Goal: Find specific fact: Find specific fact

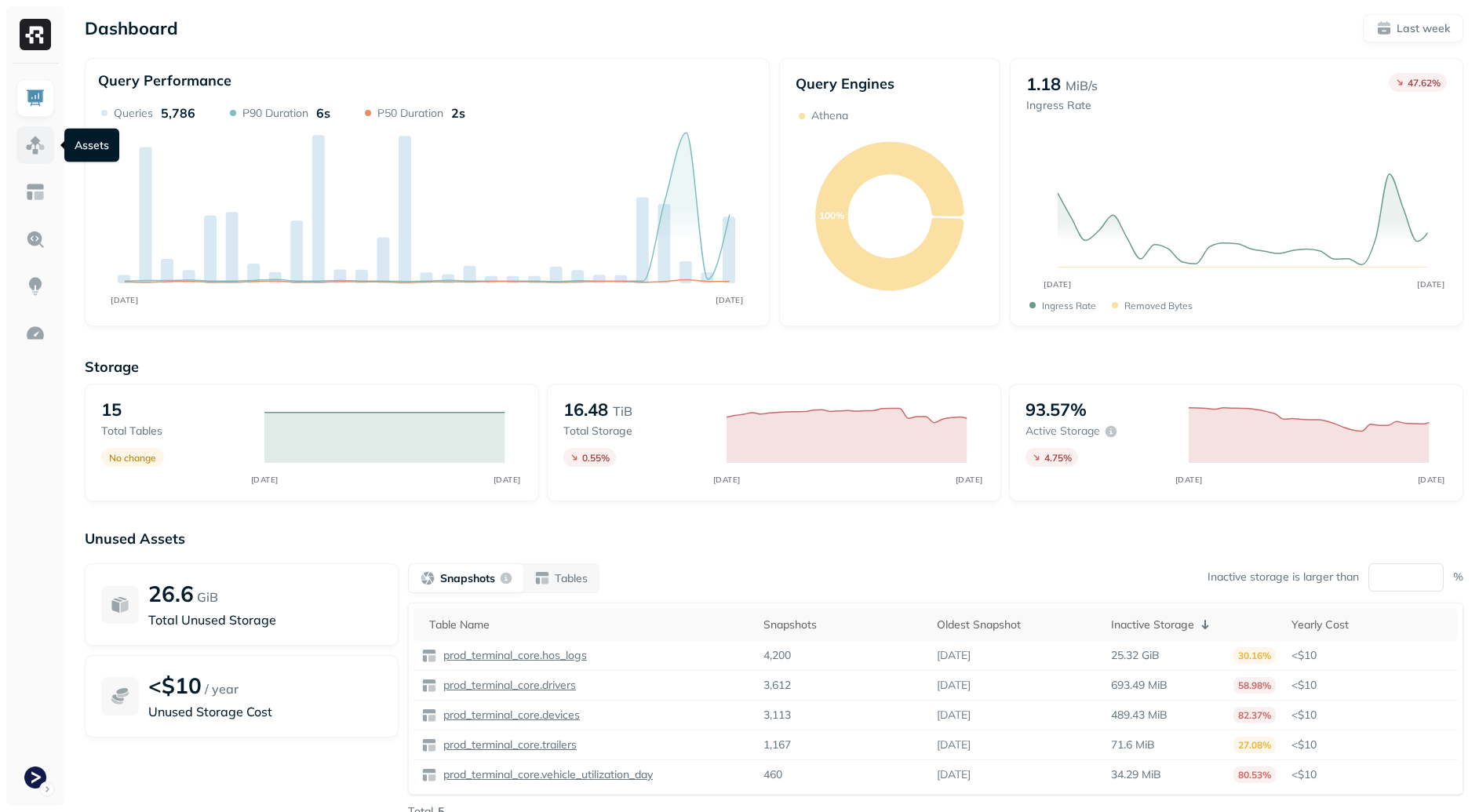
click at [38, 156] on link at bounding box center [35, 145] width 38 height 38
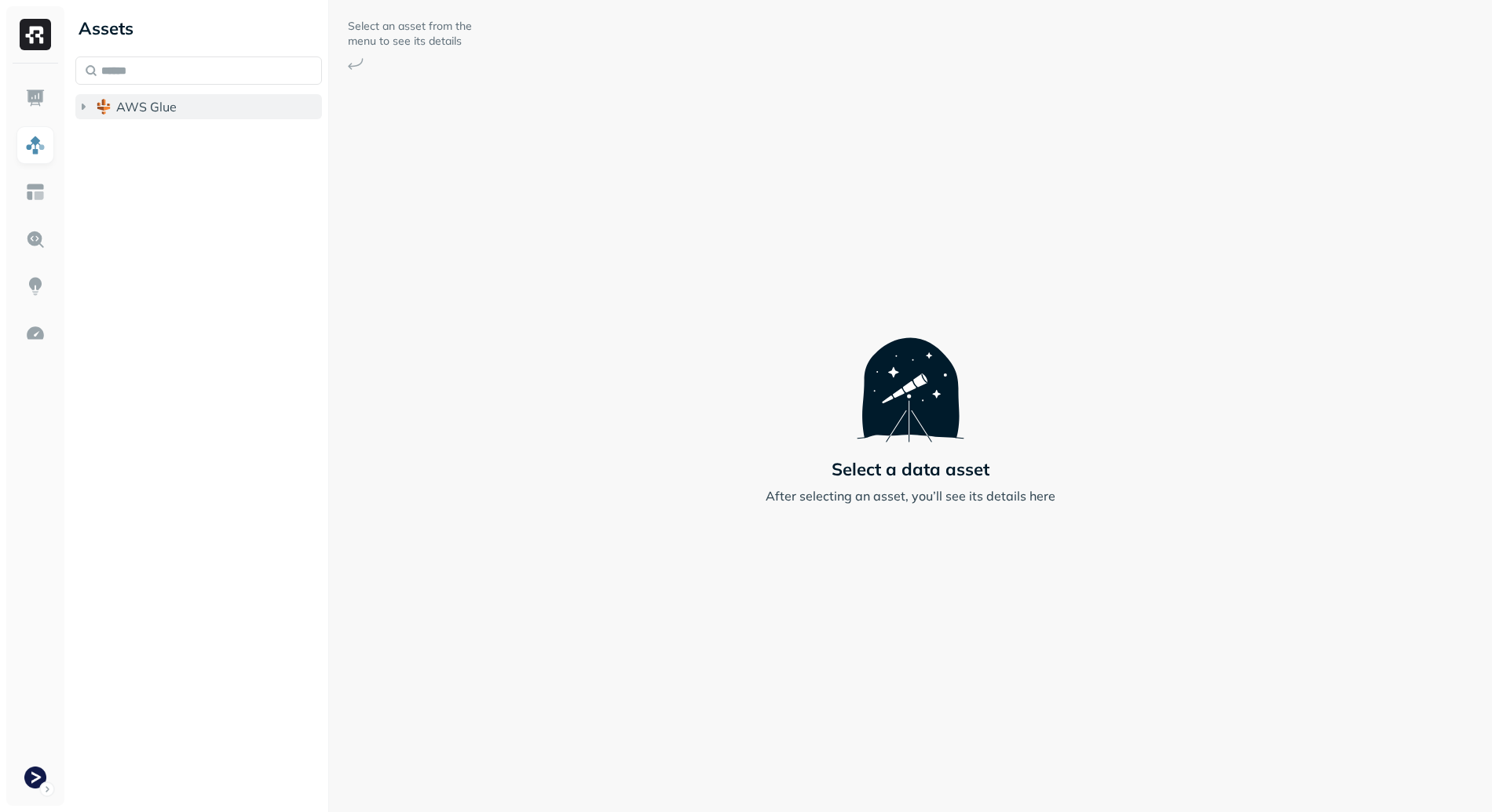
click at [162, 104] on span "AWS Glue" at bounding box center [146, 106] width 60 height 16
click at [197, 136] on span "prod_terminal_core" at bounding box center [189, 136] width 114 height 16
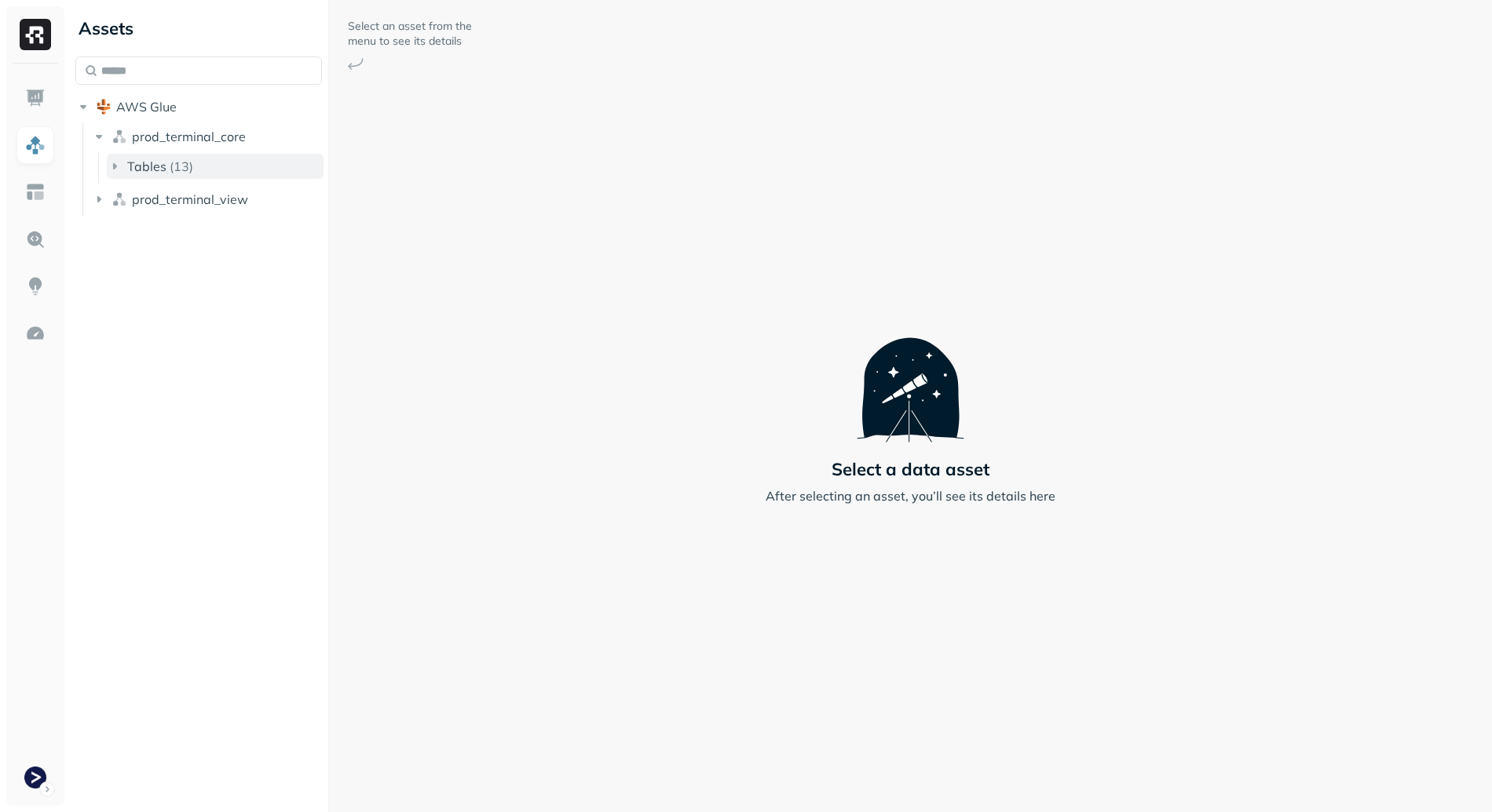
click at [197, 168] on button "Tables ( 13 )" at bounding box center [215, 166] width 216 height 25
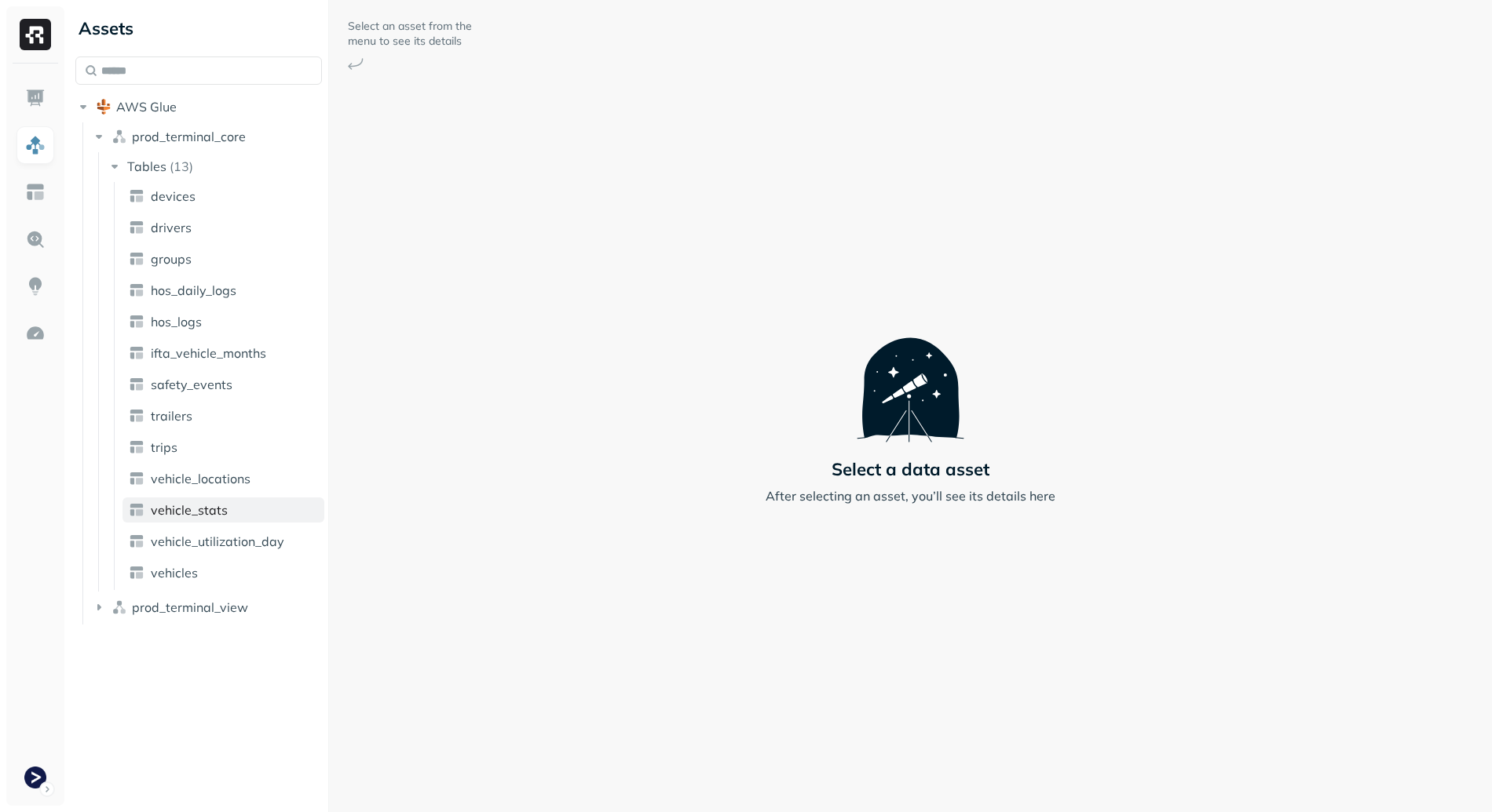
click at [246, 518] on link "vehicle_stats" at bounding box center [223, 510] width 201 height 25
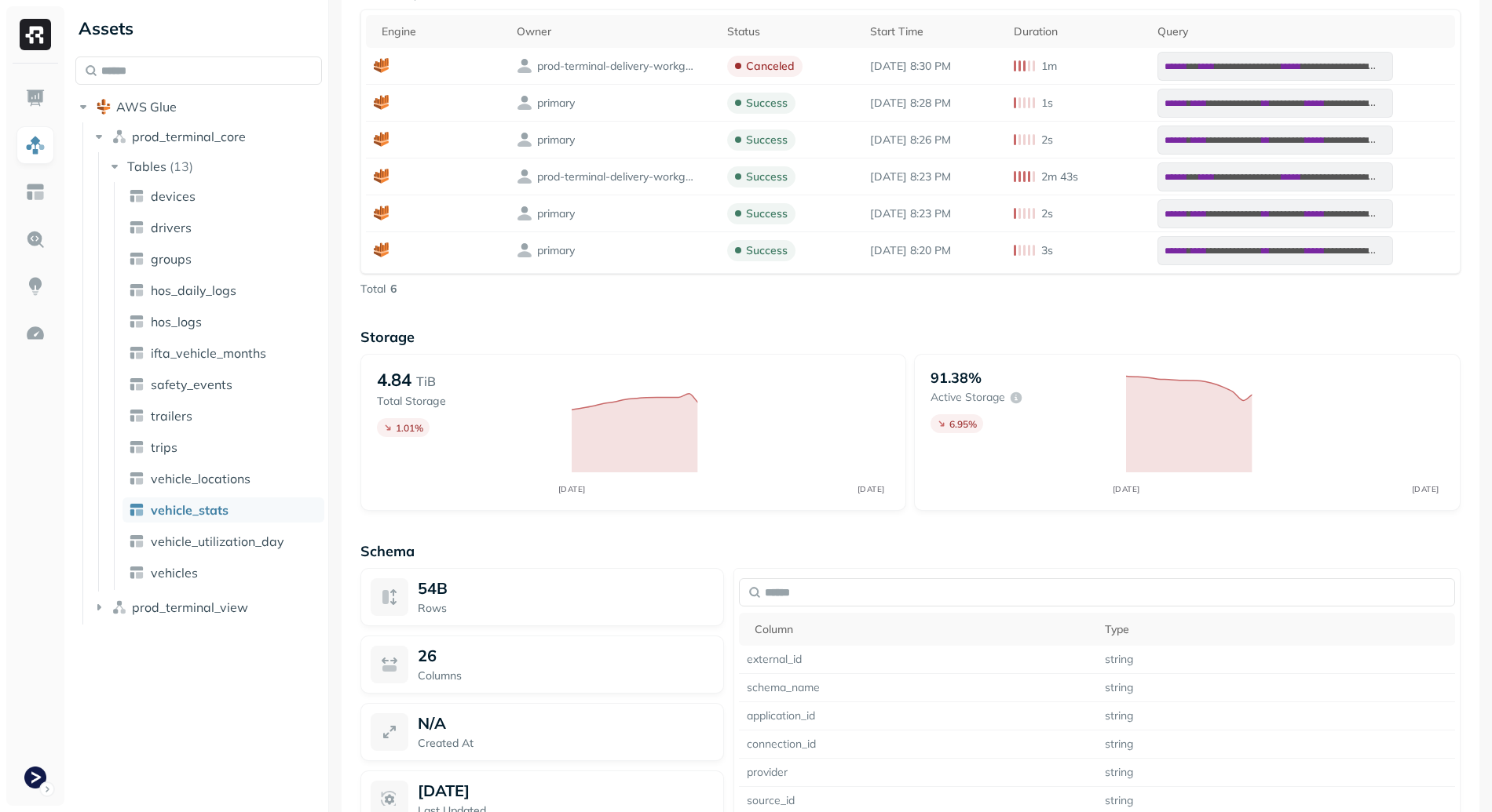
scroll to position [1156, 0]
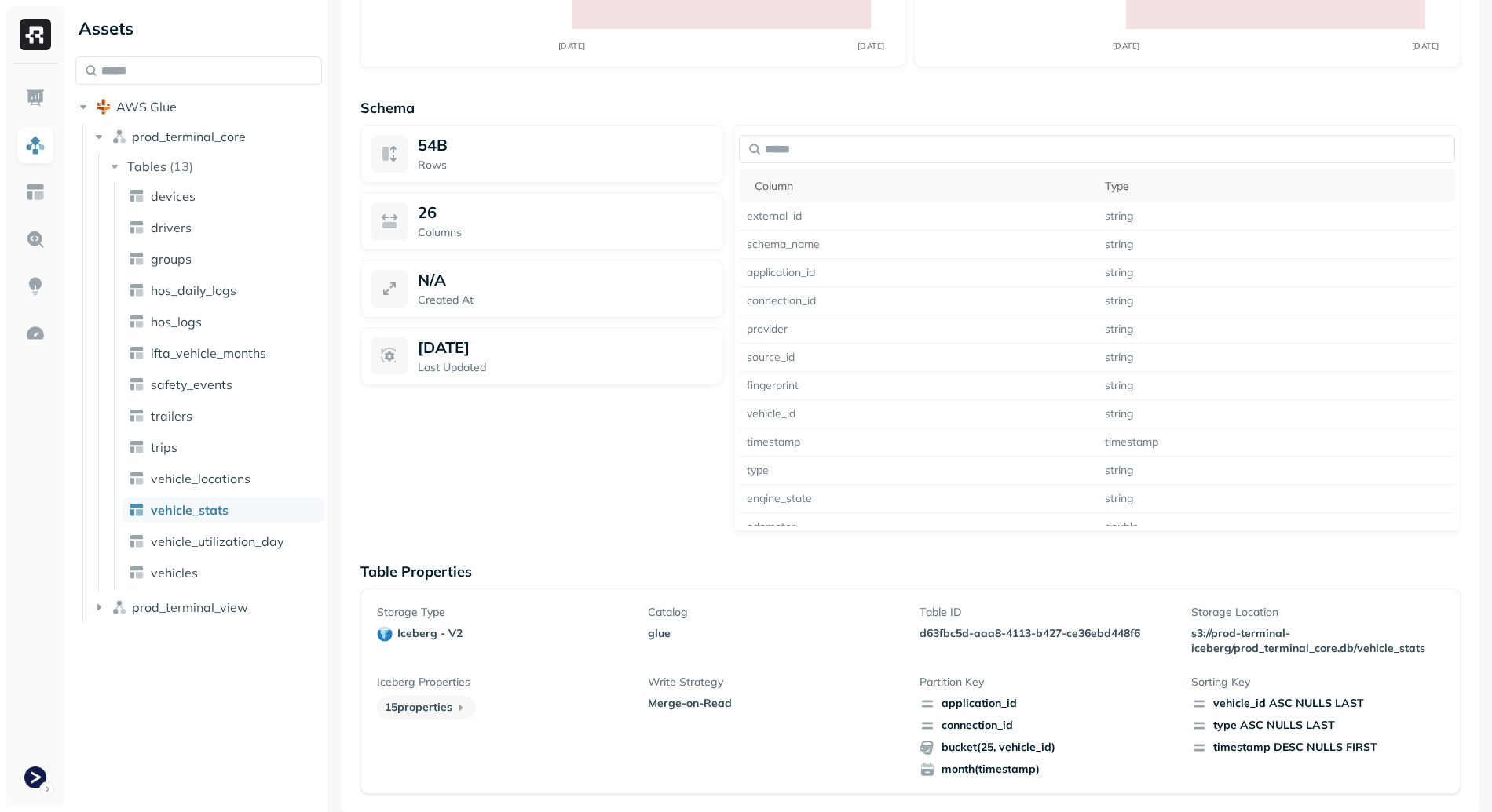
click at [926, 630] on p "d63fbc5d-aaa8-4113-b427-ce36ebd448f6" at bounding box center [1045, 634] width 253 height 15
drag, startPoint x: 926, startPoint y: 630, endPoint x: 1083, endPoint y: 627, distance: 157.0
click at [1083, 627] on p "d63fbc5d-aaa8-4113-b427-ce36ebd448f6" at bounding box center [1045, 634] width 253 height 15
copy p "d63fbc5d-aaa8-4113-b427-ce36ebd448f6"
click at [223, 462] on ul "devices drivers groups hos_daily_logs hos_logs ifta_vehicle_months safety_event…" at bounding box center [219, 386] width 211 height 408
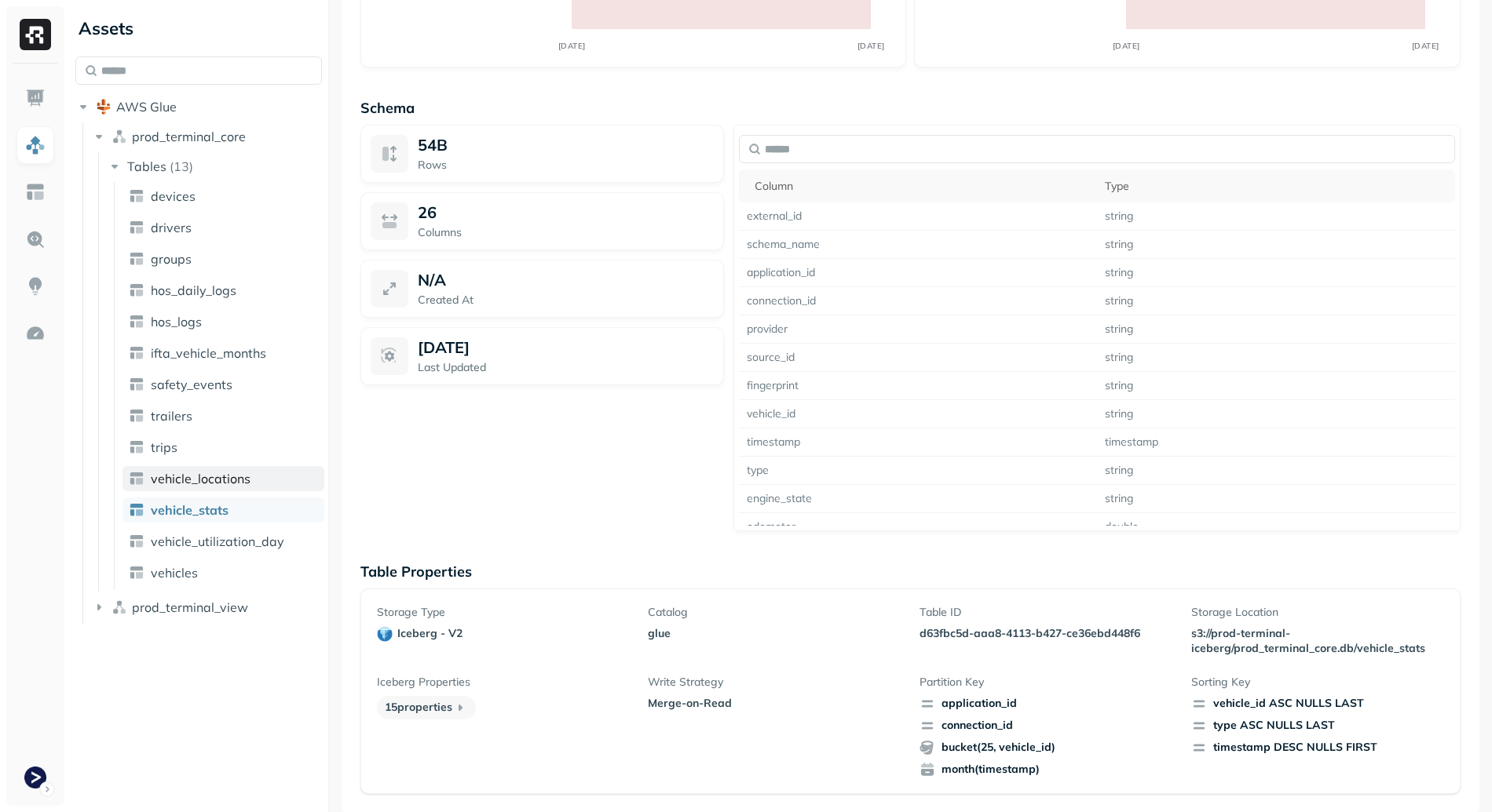
click at [222, 479] on span "vehicle_locations" at bounding box center [201, 479] width 100 height 16
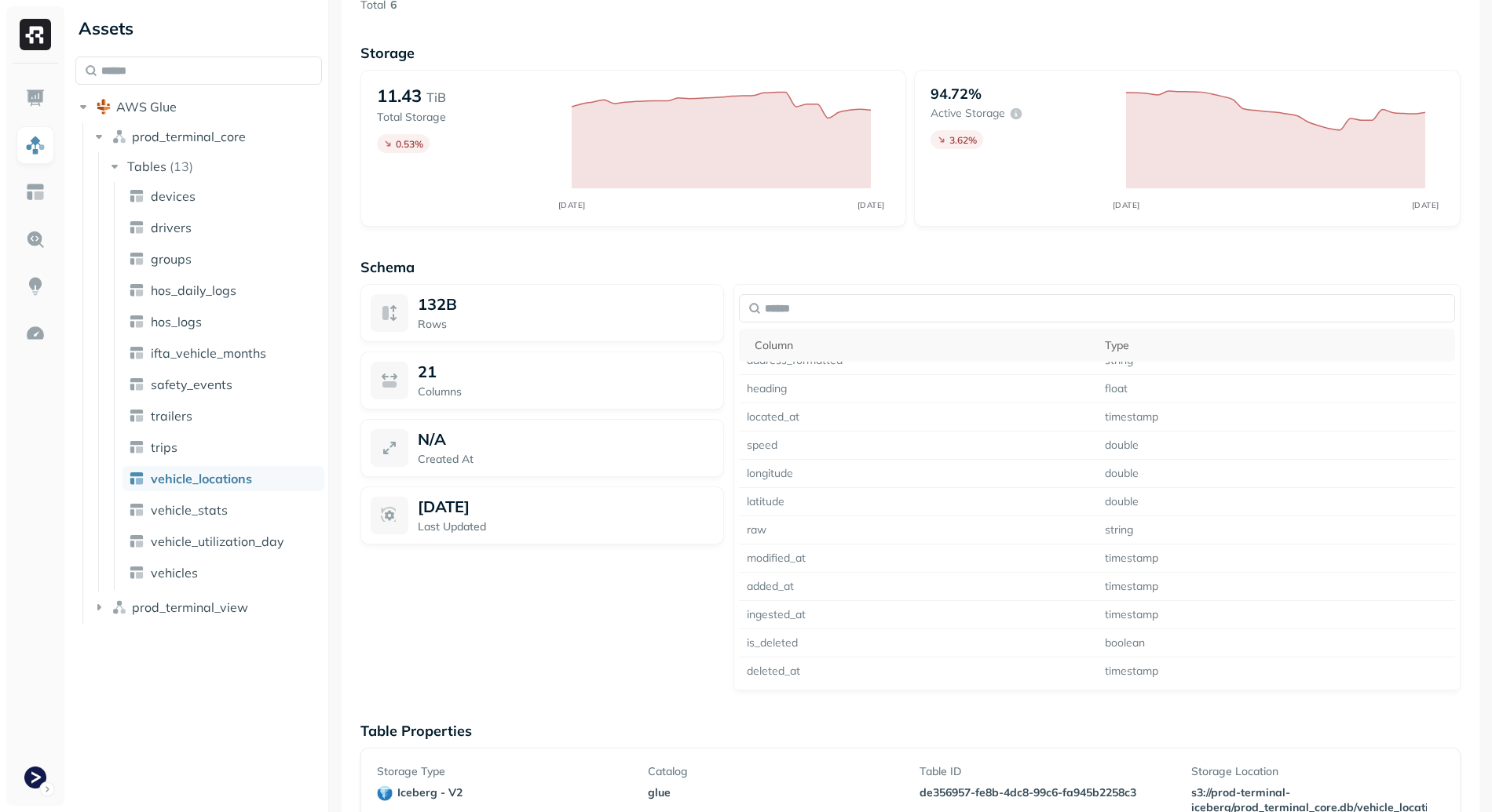
scroll to position [1156, 0]
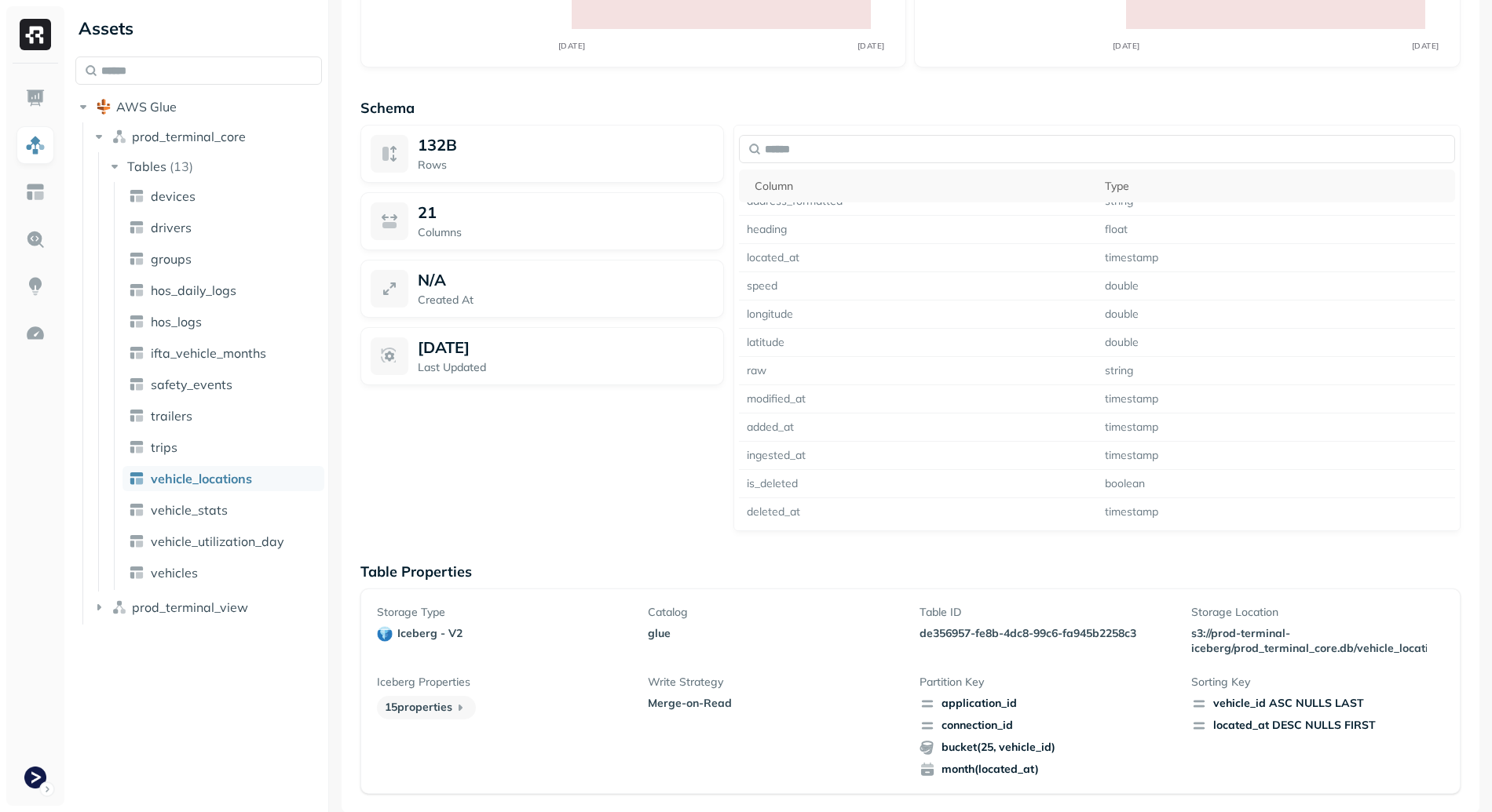
click at [937, 636] on p "de356957-fe8b-4dc8-99c6-fa945b2258c3" at bounding box center [1045, 634] width 253 height 15
drag, startPoint x: 937, startPoint y: 635, endPoint x: 1103, endPoint y: 627, distance: 166.2
click at [1103, 627] on p "de356957-fe8b-4dc8-99c6-fa945b2258c3" at bounding box center [1045, 634] width 253 height 15
copy p "de356957-fe8b-4dc8-99c6-fa945b2258c3"
